Goal: Task Accomplishment & Management: Manage account settings

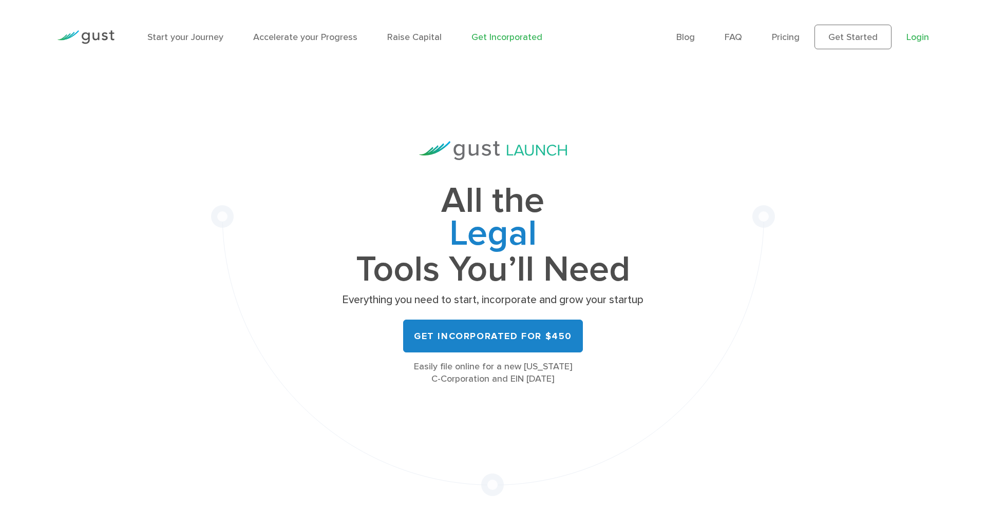
click at [917, 36] on link "Login" at bounding box center [917, 37] width 23 height 11
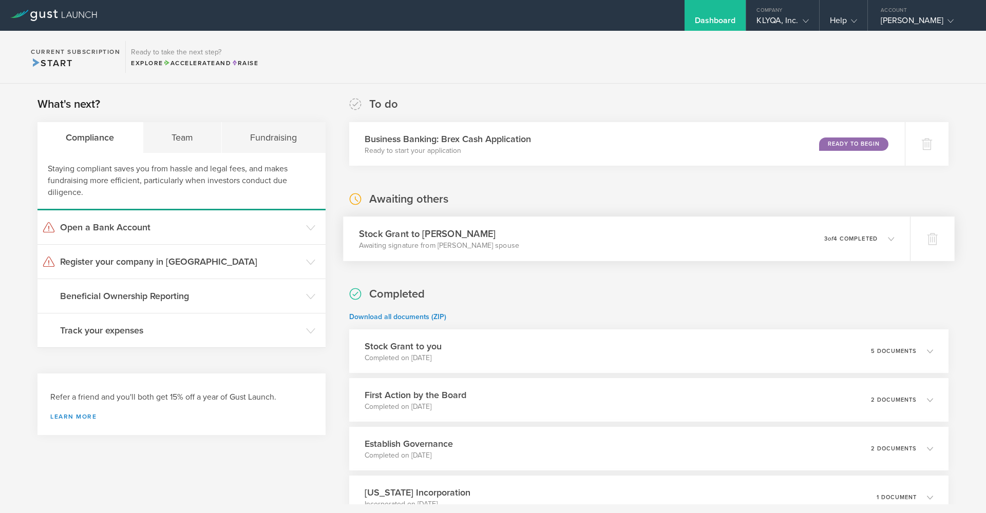
click at [787, 240] on div "Stock Grant to Chen Li Awaiting signature from Chen Li’s spouse 0 undeliverable…" at bounding box center [626, 239] width 567 height 45
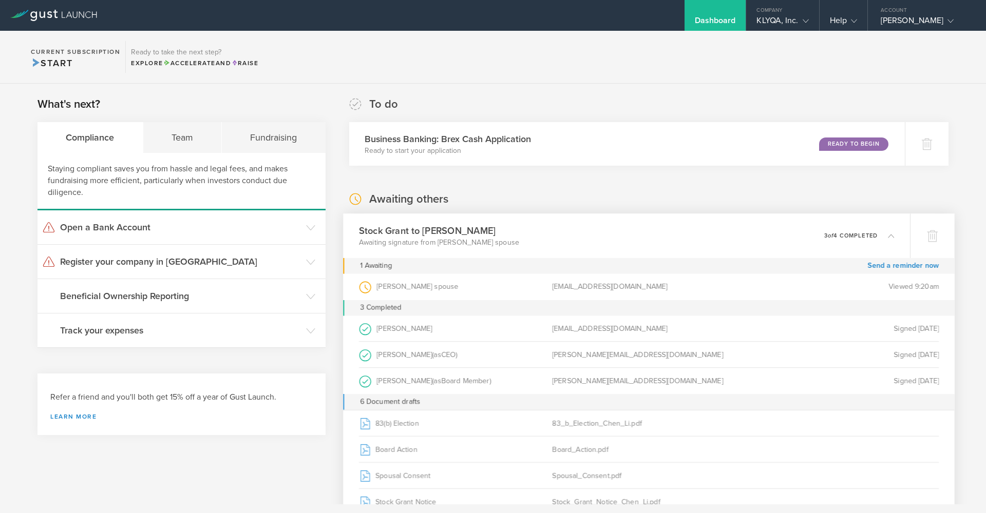
click at [674, 290] on div "holsteinholdings@gmail.com" at bounding box center [648, 287] width 193 height 26
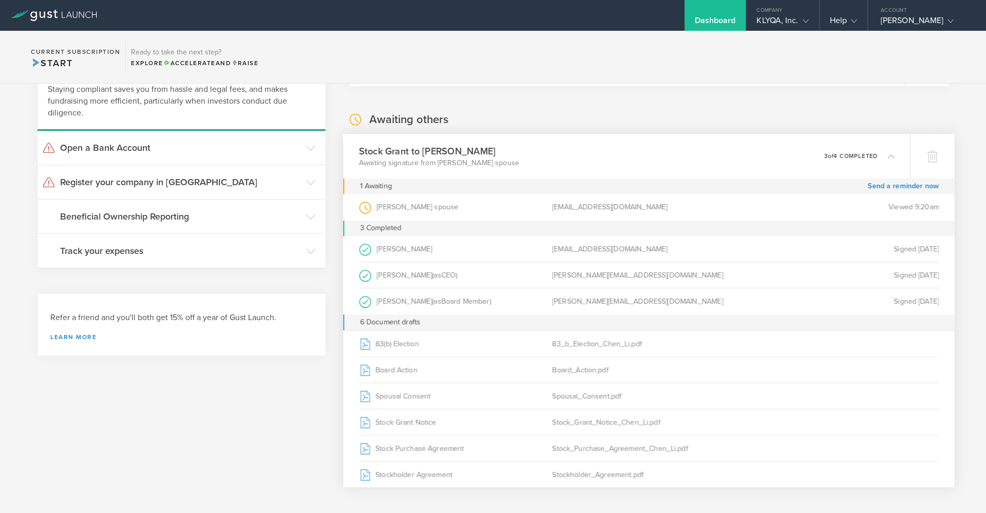
scroll to position [71, 0]
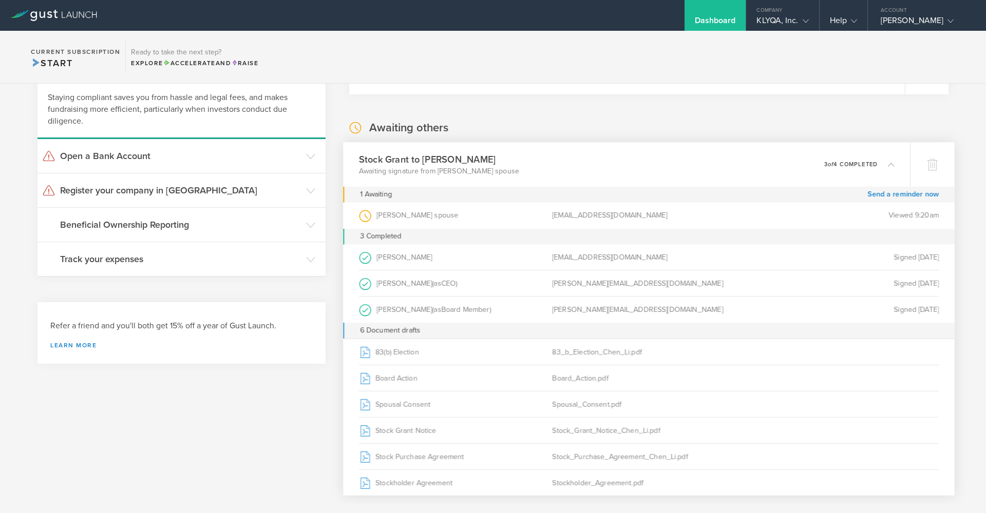
click at [638, 219] on div "holsteinholdings@gmail.com" at bounding box center [648, 216] width 193 height 26
click at [307, 190] on icon at bounding box center [310, 190] width 9 height 9
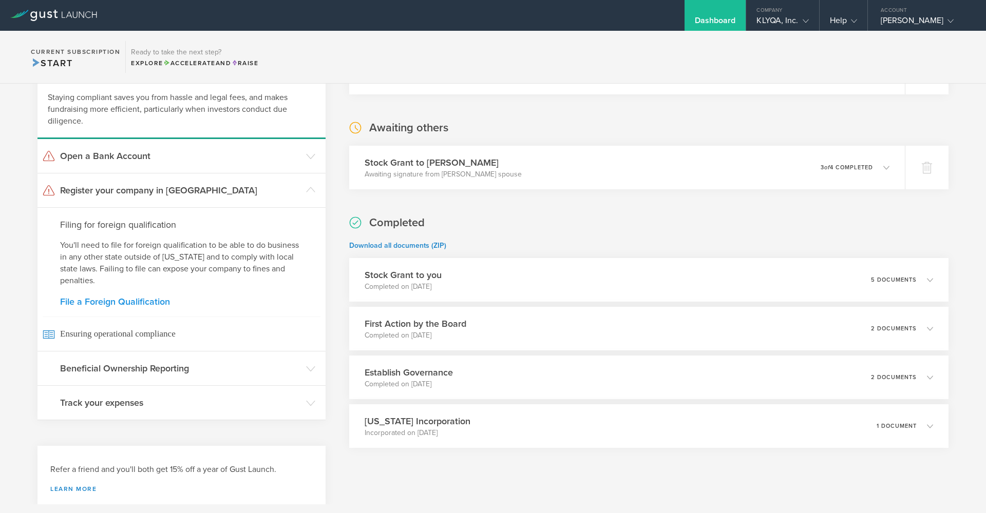
click at [160, 298] on link "File a Foreign Qualification" at bounding box center [181, 301] width 243 height 9
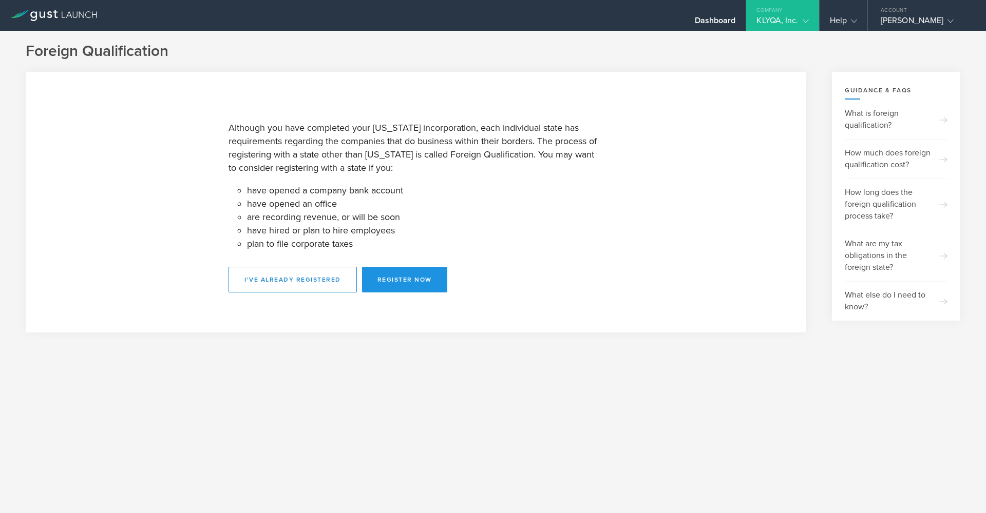
click at [417, 276] on button "Register Now" at bounding box center [404, 280] width 85 height 26
select select "NY"
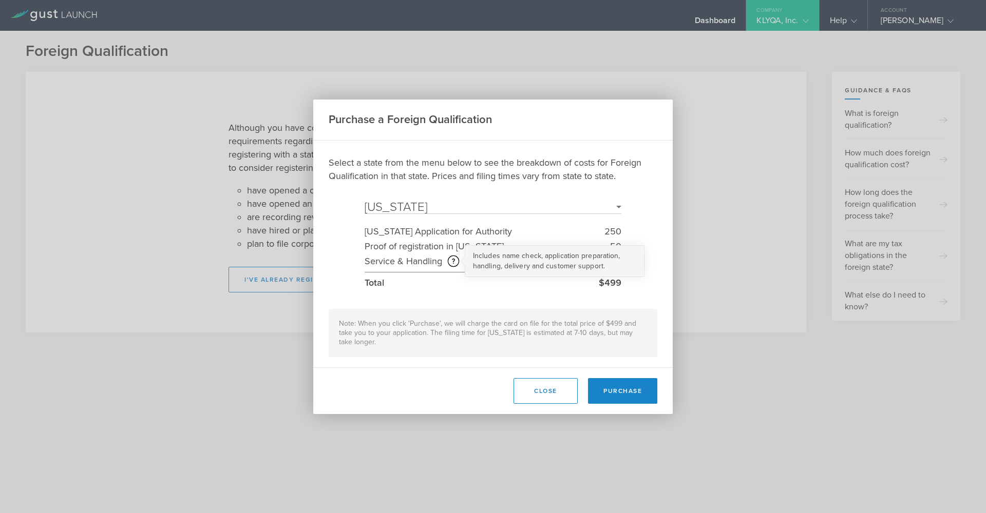
click at [451, 265] on circle at bounding box center [453, 261] width 11 height 11
click at [552, 398] on button "Close" at bounding box center [545, 391] width 64 height 26
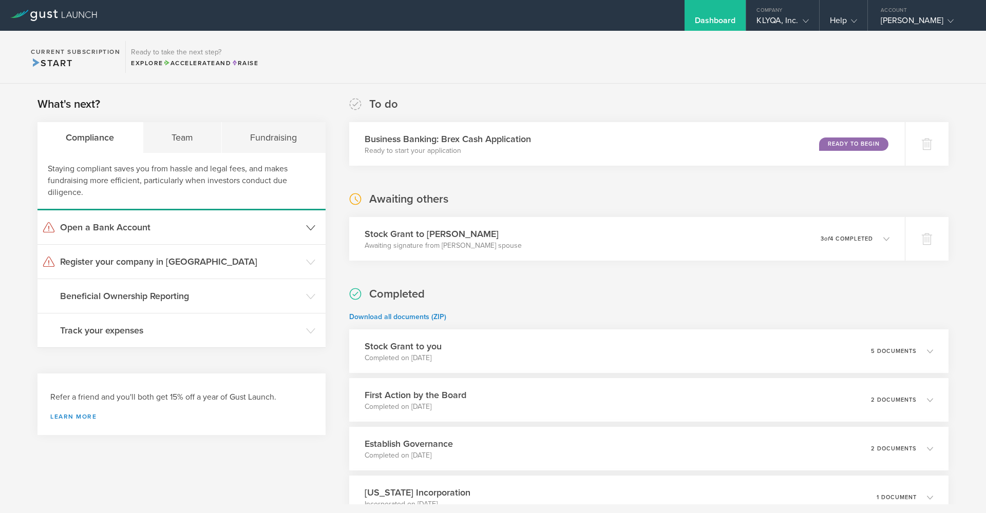
click at [188, 228] on h3 "Open a Bank Account" at bounding box center [180, 227] width 241 height 13
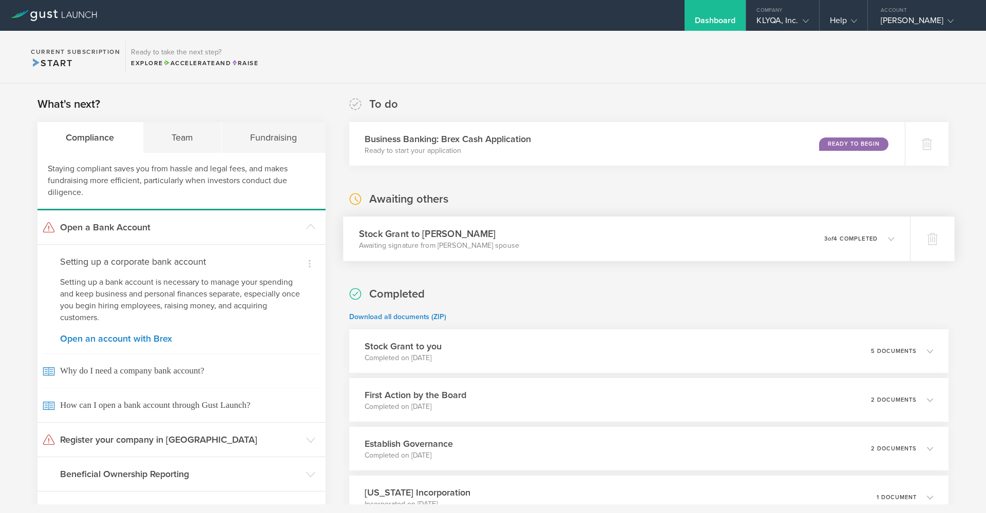
click at [884, 242] on icon at bounding box center [885, 238] width 17 height 9
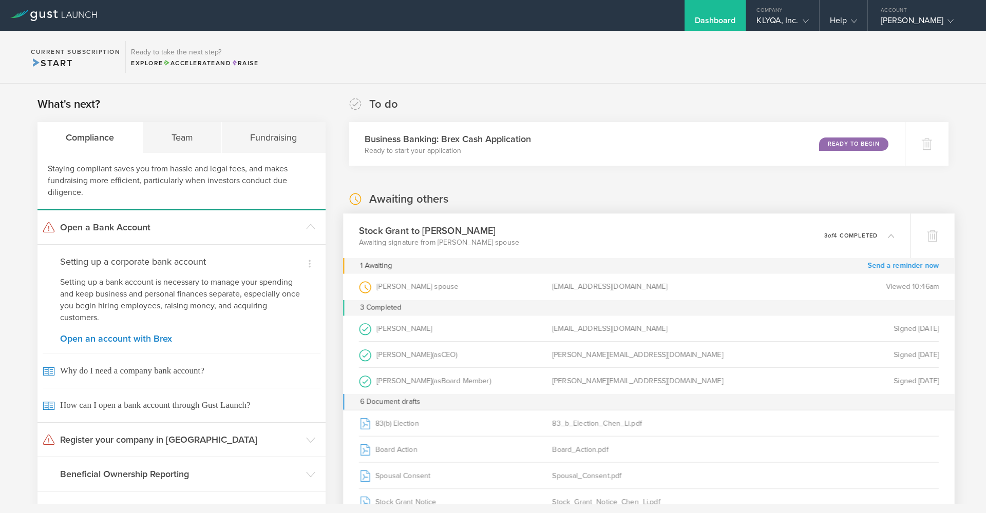
click at [883, 264] on link "Send a reminder now" at bounding box center [902, 266] width 71 height 16
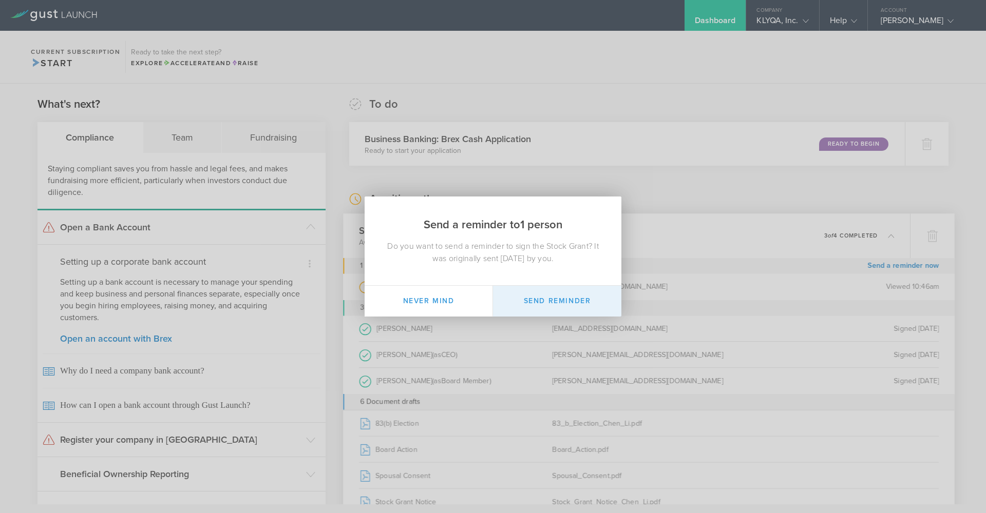
click at [537, 304] on button "Send Reminder" at bounding box center [557, 301] width 128 height 31
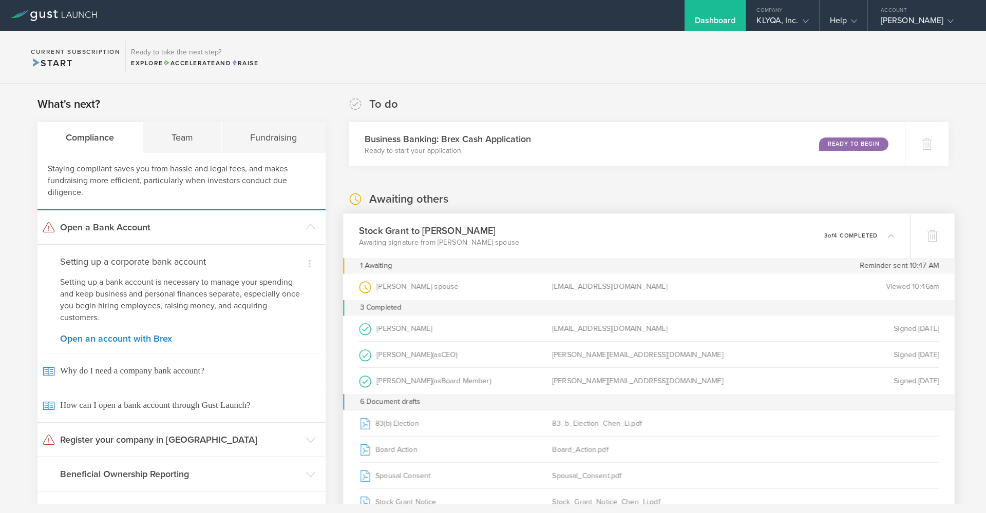
click at [429, 291] on div "Chen Li’s spouse (as Spouse of Grantee )" at bounding box center [455, 287] width 193 height 26
click at [386, 284] on div "Chen Li’s spouse (as Spouse of Grantee )" at bounding box center [455, 287] width 193 height 26
click at [927, 231] on icon at bounding box center [932, 236] width 12 height 12
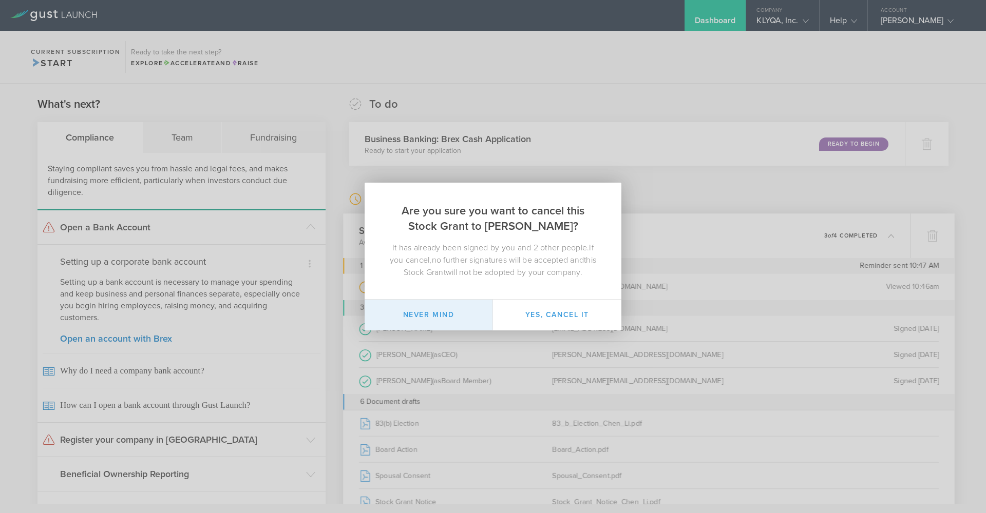
click at [449, 320] on button "Never mind" at bounding box center [429, 315] width 128 height 31
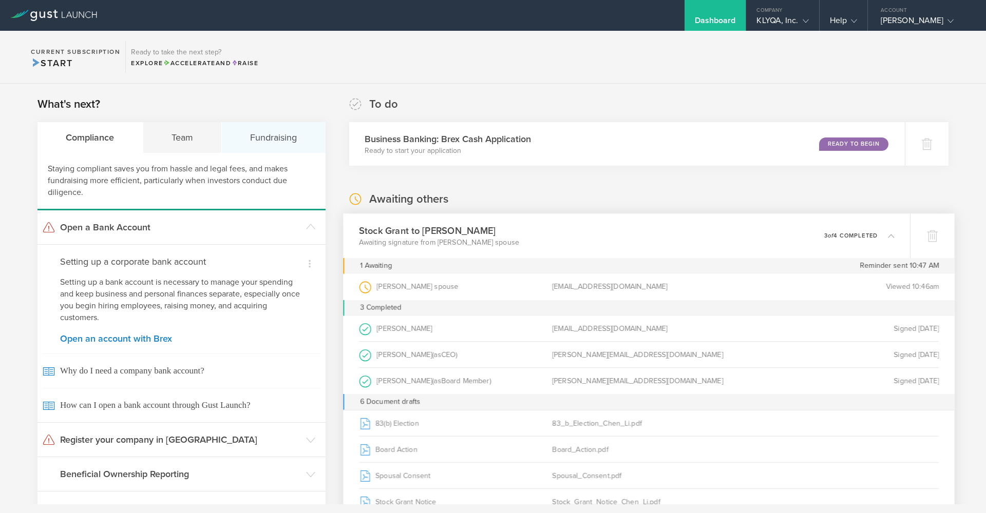
click at [255, 148] on div "Fundraising" at bounding box center [274, 137] width 104 height 31
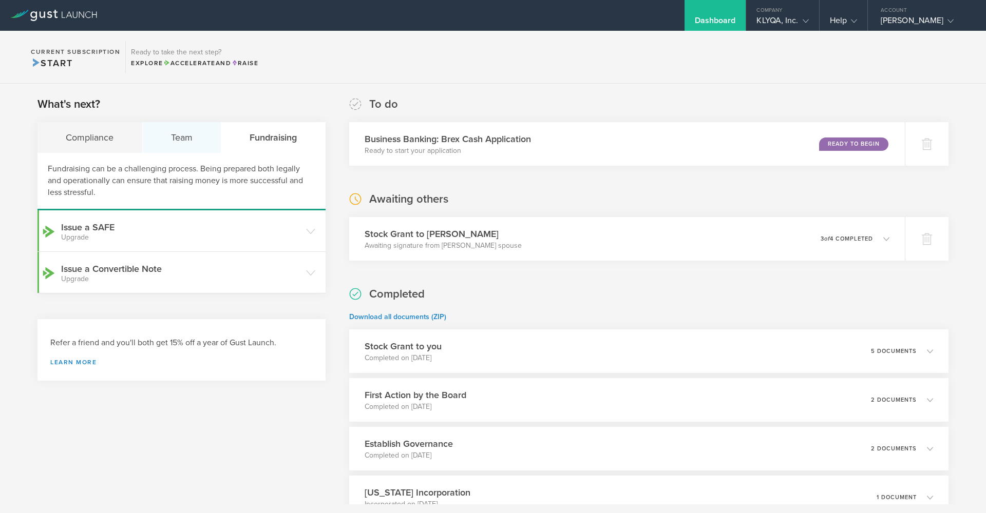
click at [183, 140] on div "Team" at bounding box center [182, 137] width 79 height 31
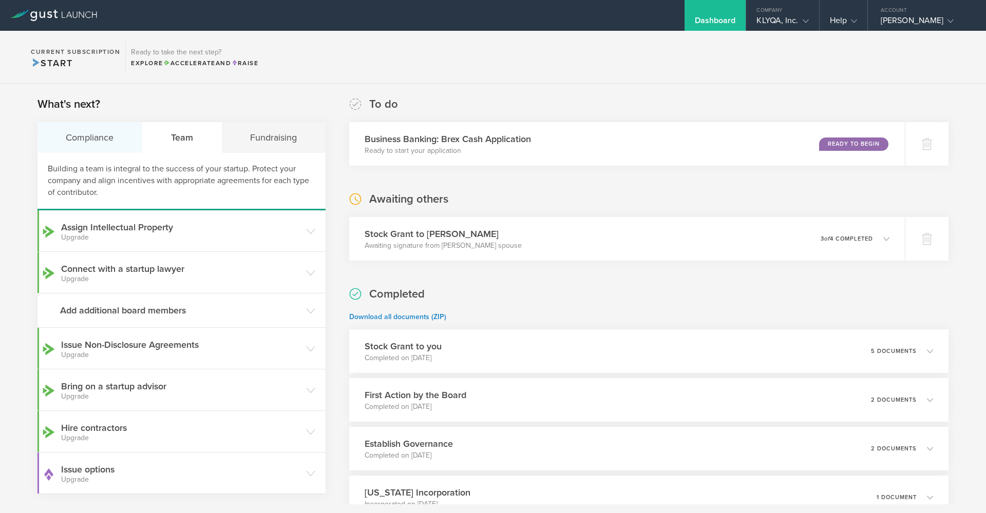
click at [115, 140] on div "Compliance" at bounding box center [89, 137] width 105 height 31
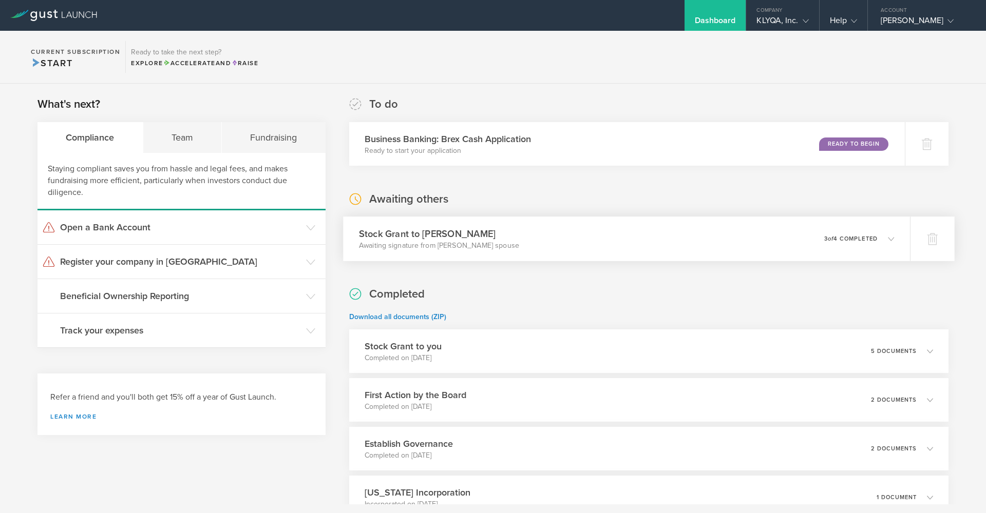
click at [885, 236] on icon at bounding box center [885, 238] width 17 height 9
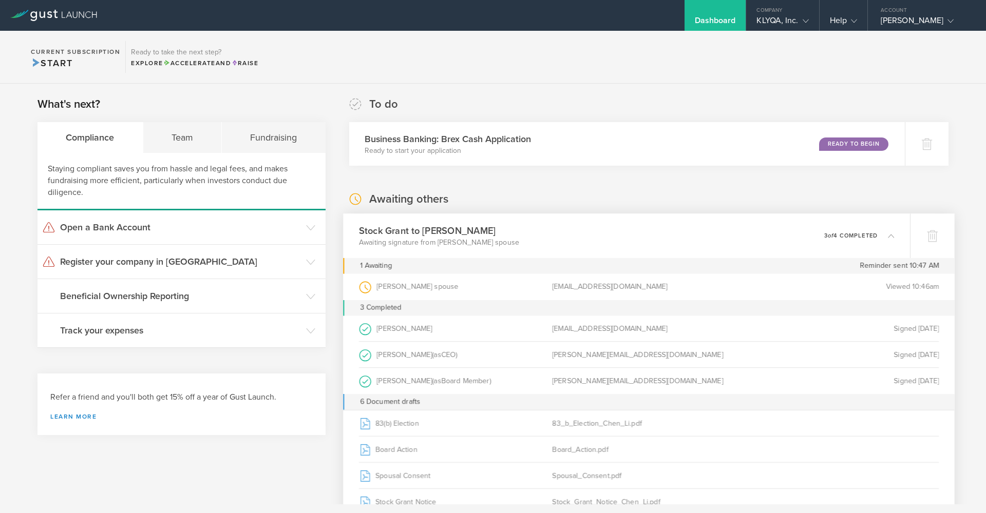
click at [884, 236] on icon at bounding box center [885, 235] width 17 height 9
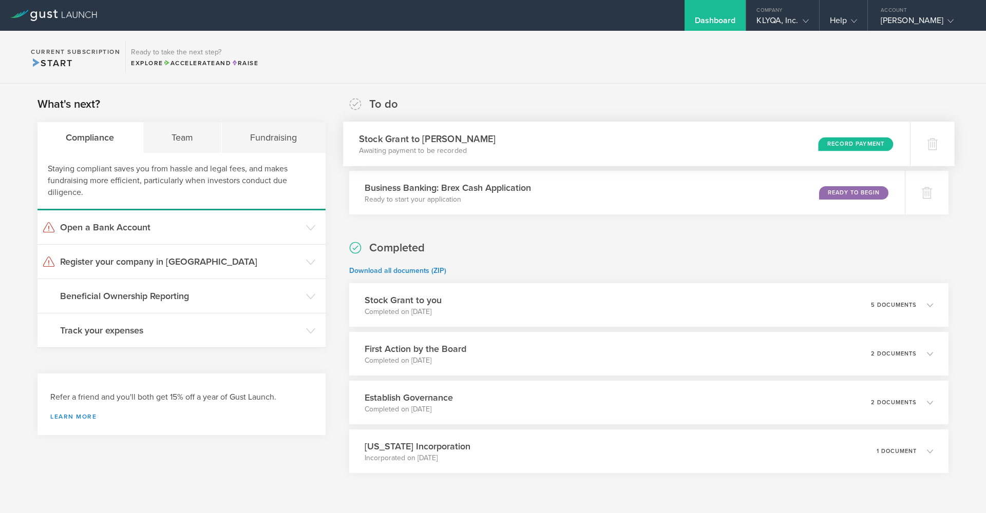
click at [857, 148] on div "Record Payment" at bounding box center [855, 144] width 75 height 14
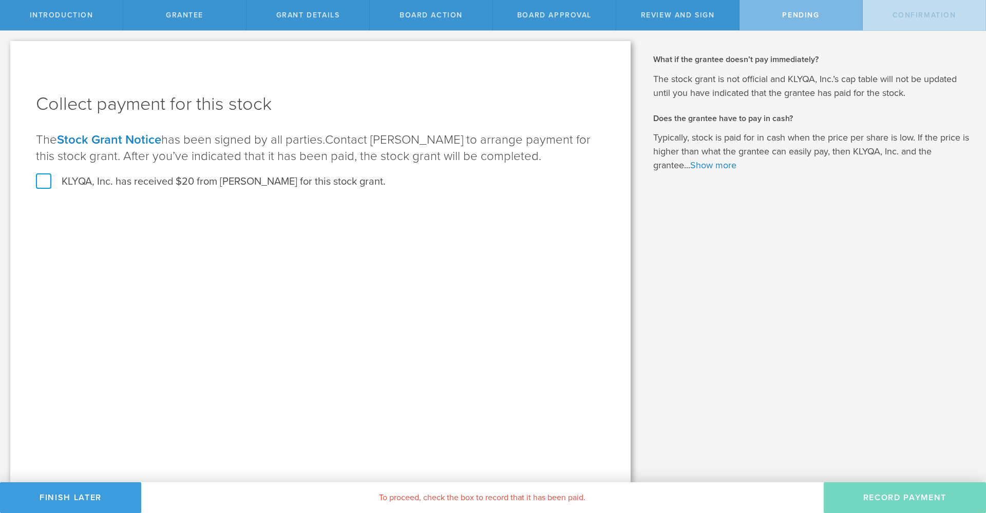
click at [304, 159] on span "Contact Chen Li to arrange payment for this stock grant. After you’ve indicated…" at bounding box center [313, 147] width 555 height 31
click at [139, 184] on label "KLYQA, Inc. has received $20 from Chen Li for this stock grant." at bounding box center [211, 181] width 350 height 13
click at [0, 0] on input "KLYQA, Inc. has received $20 from Chen Li for this stock grant." at bounding box center [0, 0] width 0 height 0
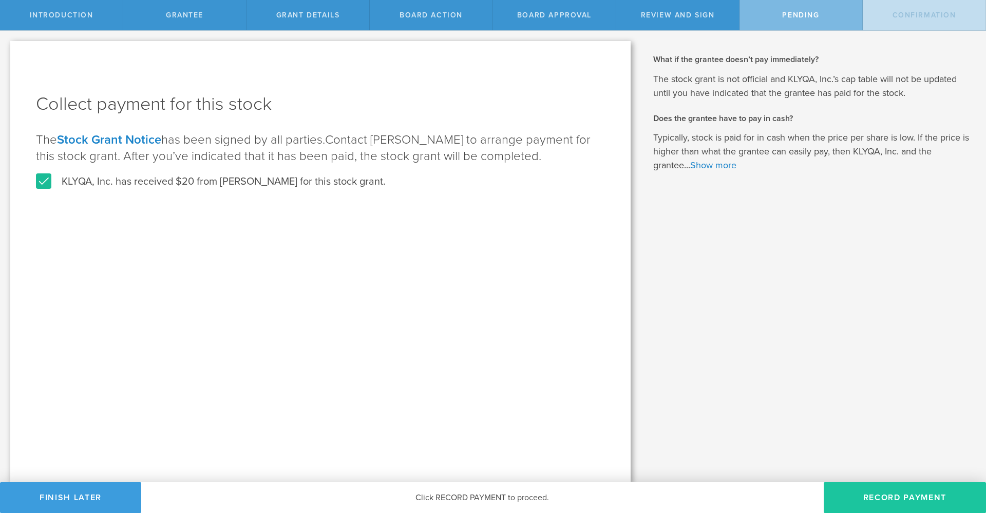
click at [918, 501] on button "Record Payment" at bounding box center [905, 498] width 162 height 31
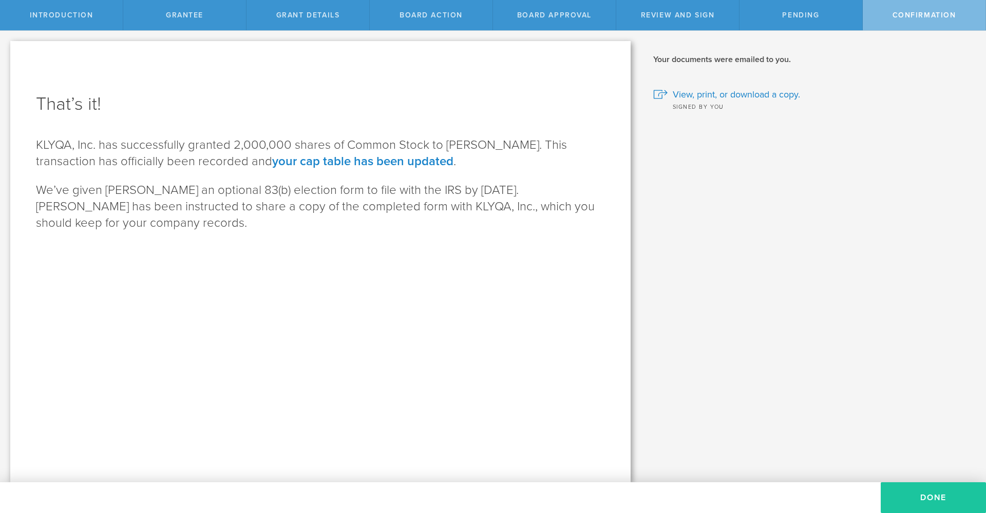
click at [908, 492] on button "Done" at bounding box center [933, 498] width 105 height 31
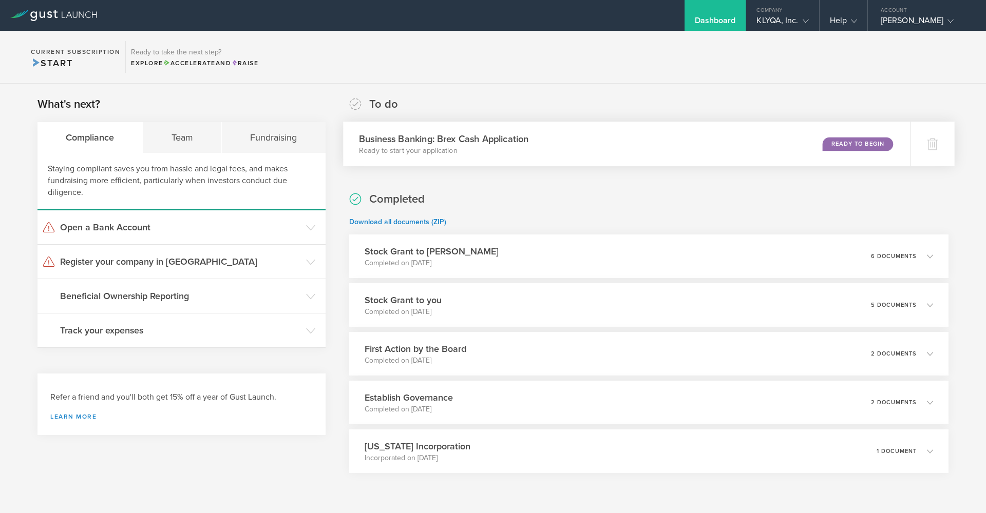
click at [863, 150] on div "Ready to Begin" at bounding box center [858, 144] width 70 height 14
